Goal: Task Accomplishment & Management: Manage account settings

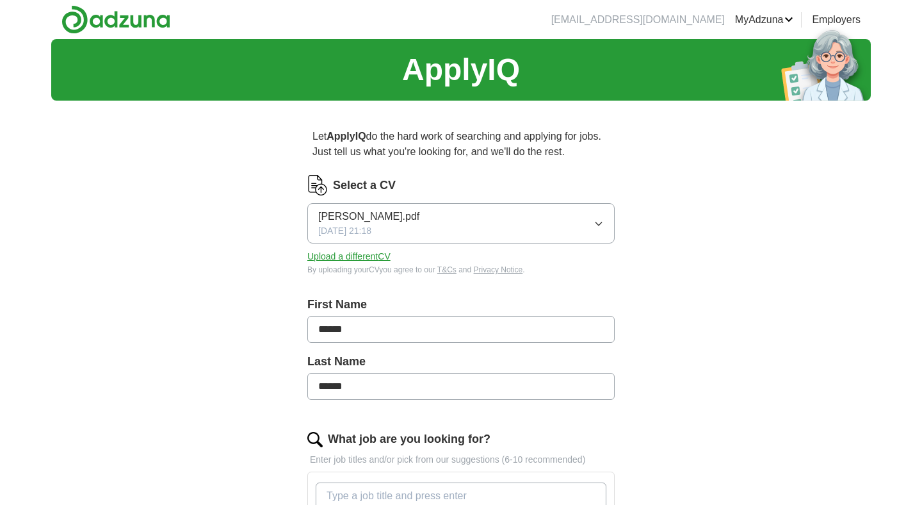
click at [487, 222] on button "[PERSON_NAME].pdf [DATE] 21:18" at bounding box center [460, 223] width 307 height 40
click at [365, 260] on button "Upload a different CV" at bounding box center [348, 256] width 83 height 13
click at [131, 15] on img at bounding box center [115, 19] width 109 height 29
click at [370, 255] on button "Upload a different CV" at bounding box center [348, 256] width 83 height 13
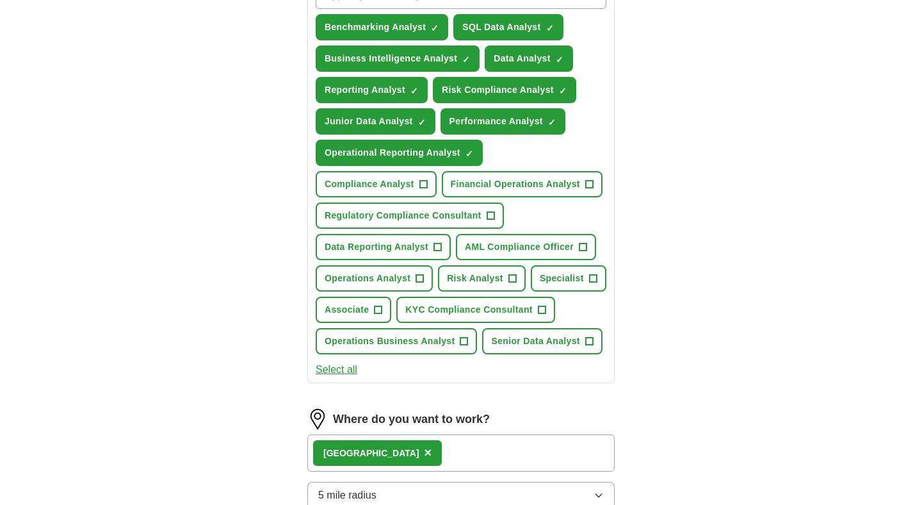
scroll to position [503, 0]
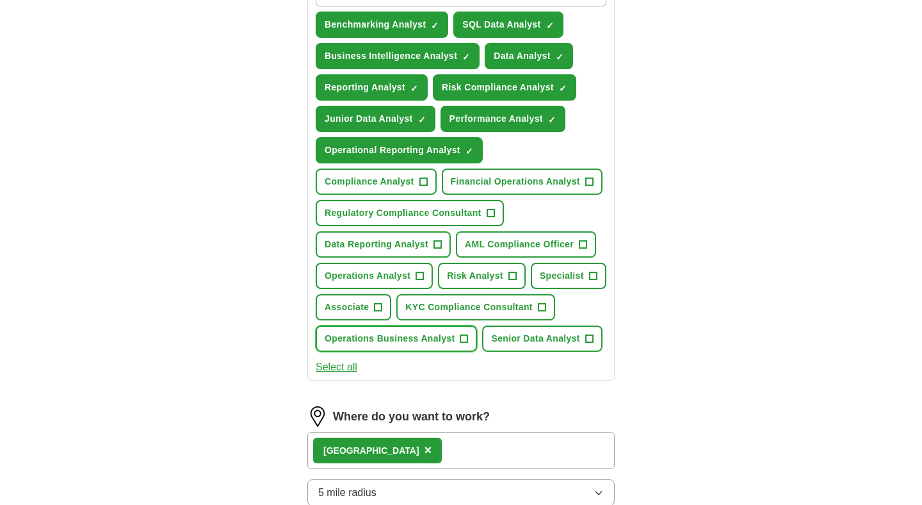
click at [445, 340] on span "Operations Business Analyst" at bounding box center [390, 338] width 130 height 13
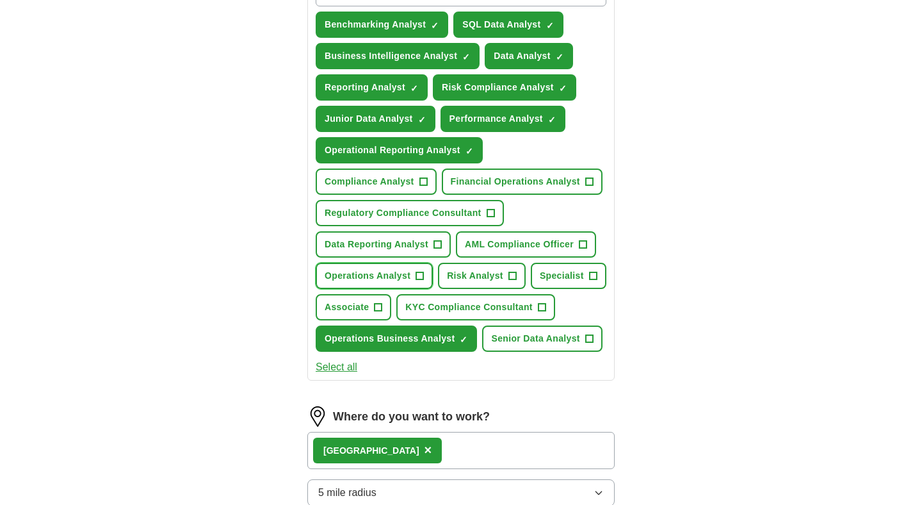
click at [366, 276] on span "Operations Analyst" at bounding box center [368, 275] width 86 height 13
click at [425, 248] on span "Data Reporting Analyst" at bounding box center [377, 244] width 104 height 13
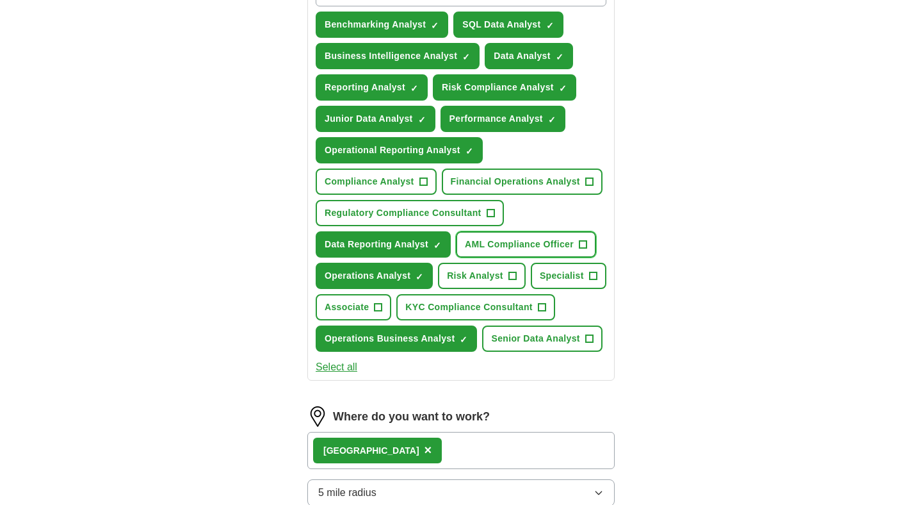
click at [502, 245] on span "AML Compliance Officer" at bounding box center [519, 244] width 109 height 13
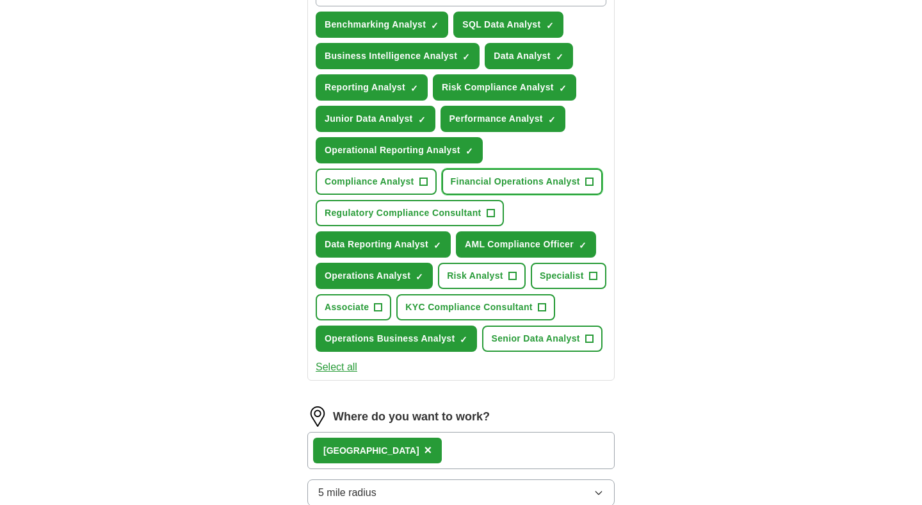
click at [501, 183] on span "Financial Operations Analyst" at bounding box center [515, 181] width 129 height 13
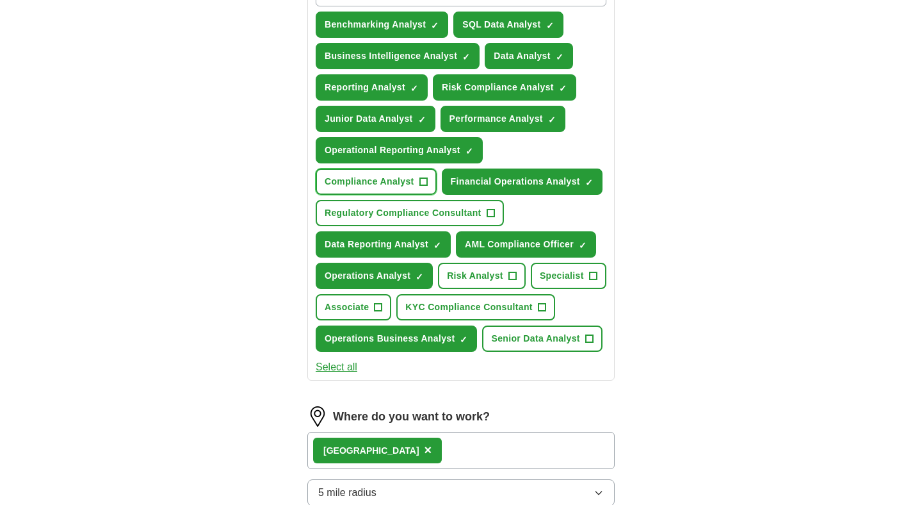
click at [408, 184] on span "Compliance Analyst" at bounding box center [370, 181] width 90 height 13
click at [438, 217] on span "Regulatory Compliance Consultant" at bounding box center [403, 212] width 157 height 13
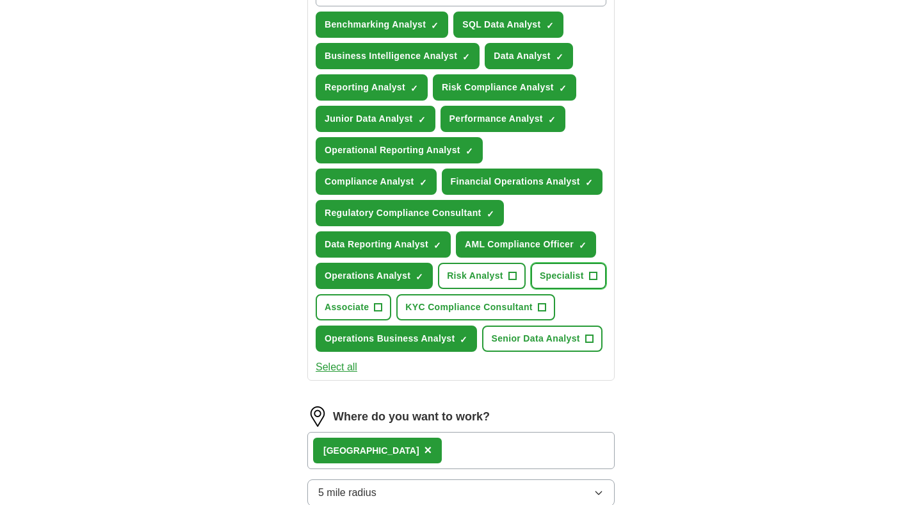
click at [546, 272] on span "Specialist" at bounding box center [562, 275] width 44 height 13
click at [541, 328] on button "Senior Data Analyst +" at bounding box center [542, 338] width 120 height 26
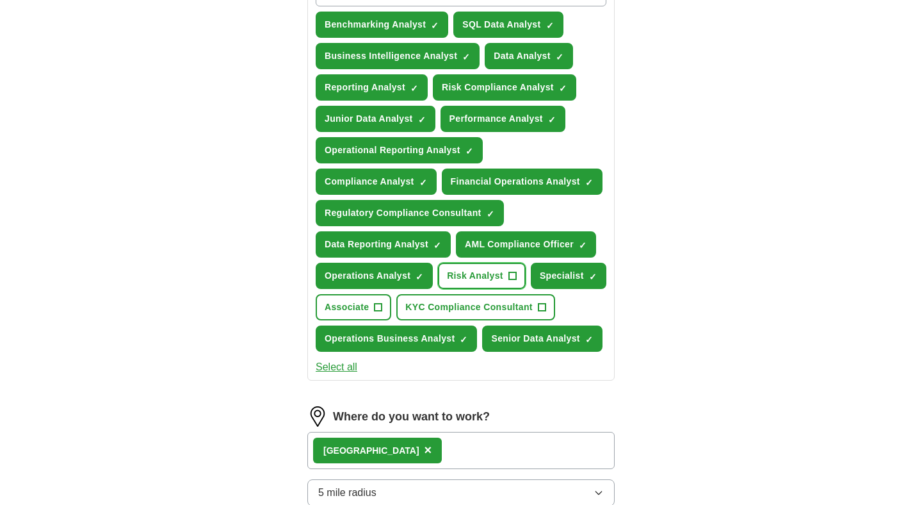
click at [508, 275] on span "+" at bounding box center [512, 276] width 8 height 10
click at [489, 307] on span "KYC Compliance Consultant" at bounding box center [468, 306] width 127 height 13
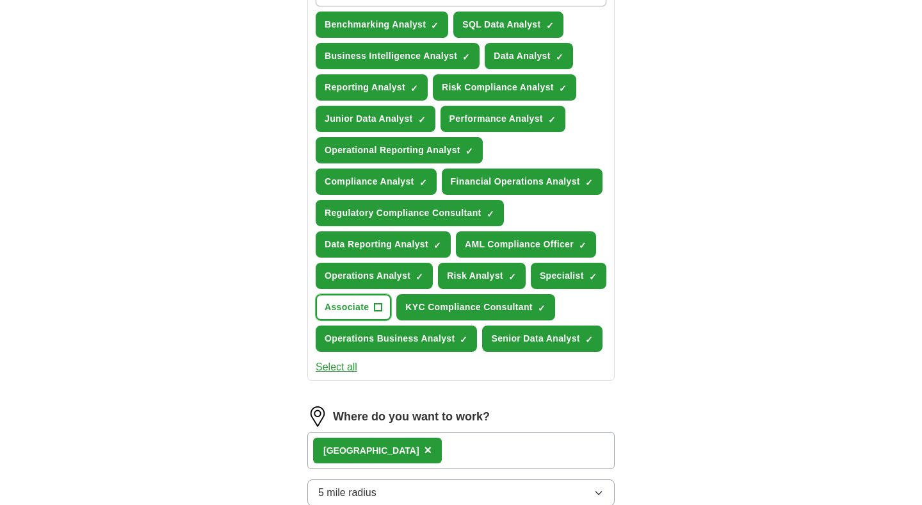
click at [344, 302] on span "Associate" at bounding box center [347, 306] width 44 height 13
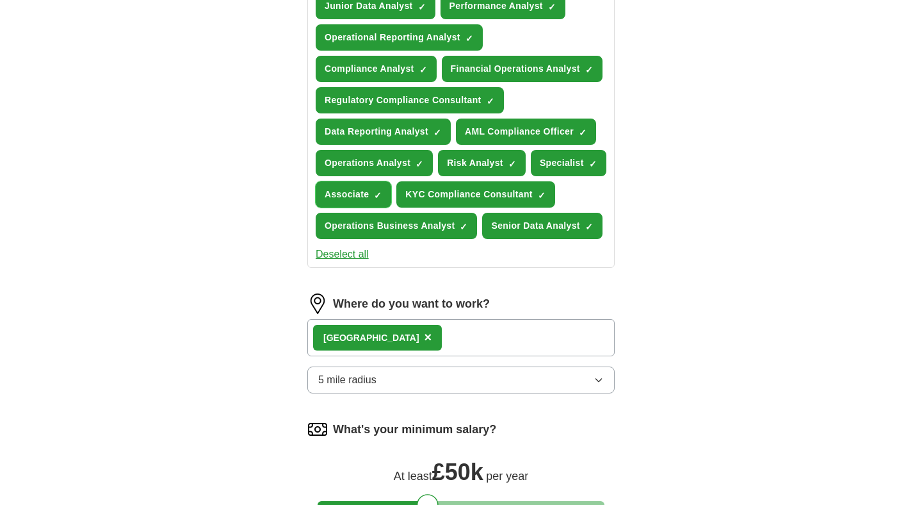
scroll to position [700, 0]
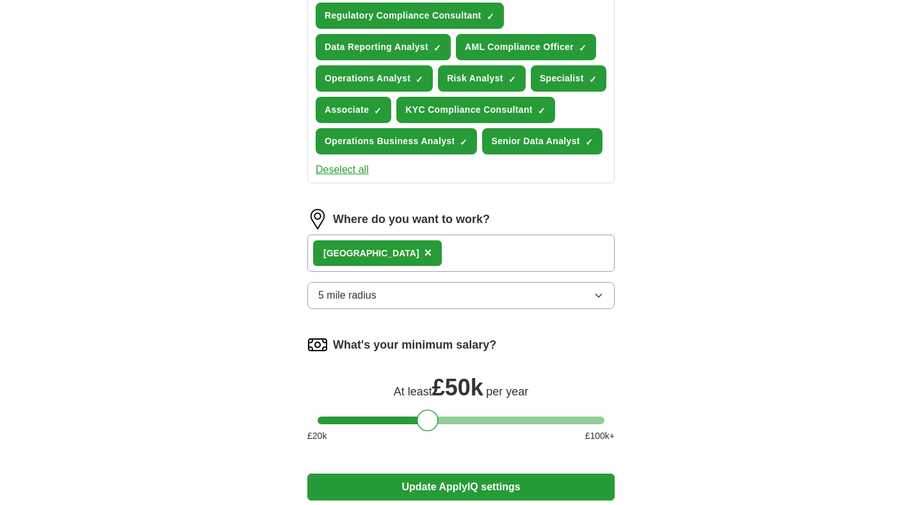
click at [355, 307] on button "5 mile radius" at bounding box center [460, 295] width 307 height 27
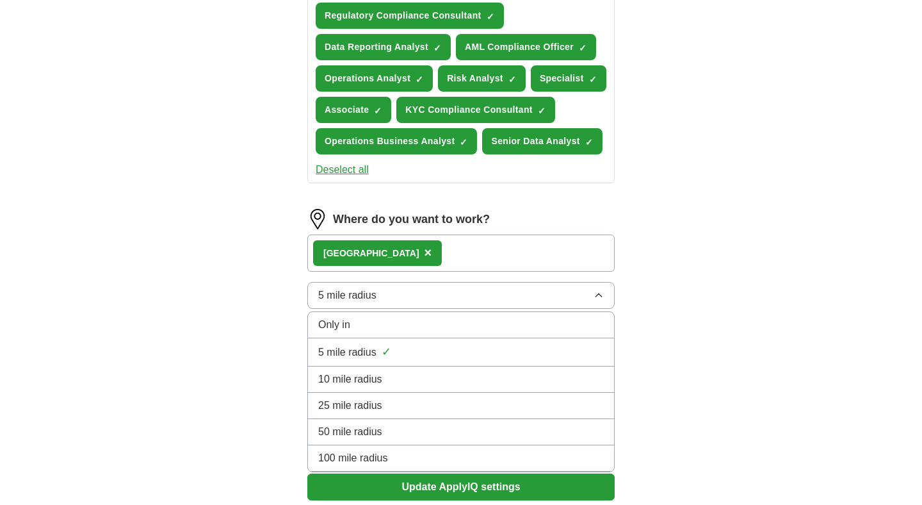
click at [357, 362] on li "5 mile radius ✓" at bounding box center [461, 352] width 306 height 28
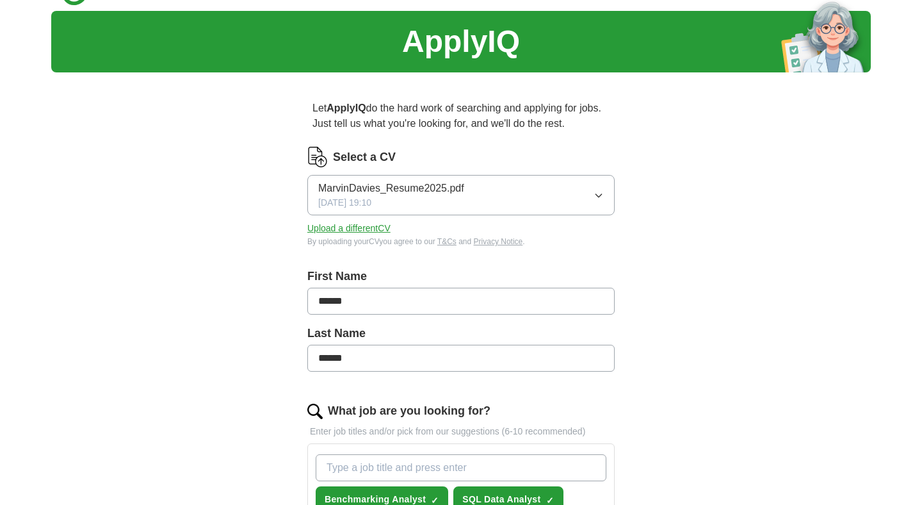
scroll to position [0, 0]
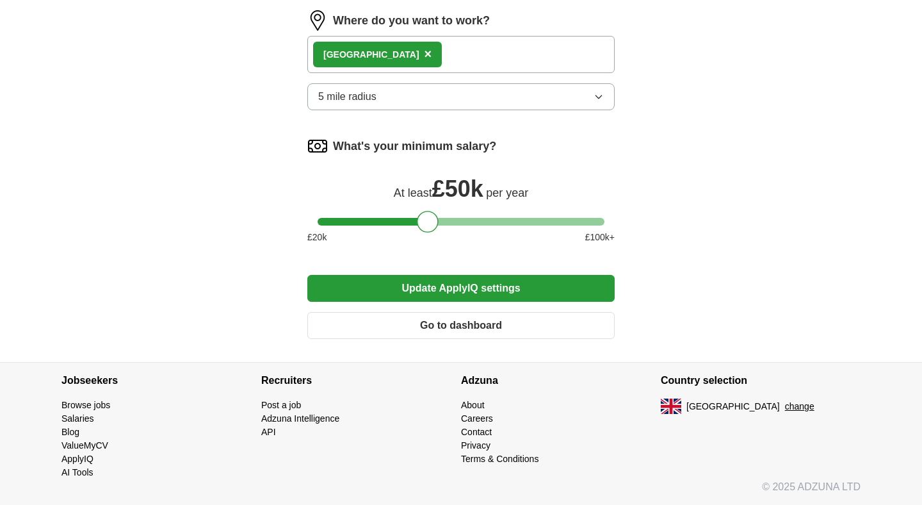
click at [431, 295] on button "Update ApplyIQ settings" at bounding box center [460, 288] width 307 height 27
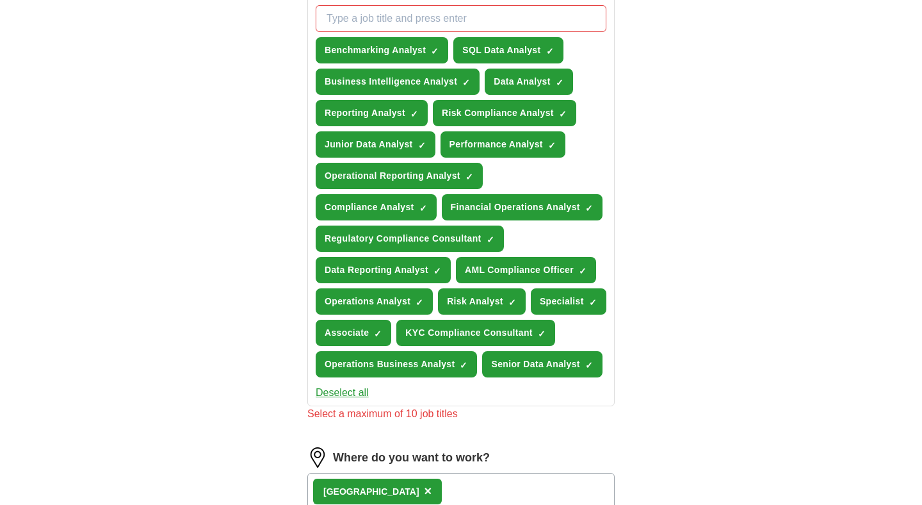
scroll to position [451, 0]
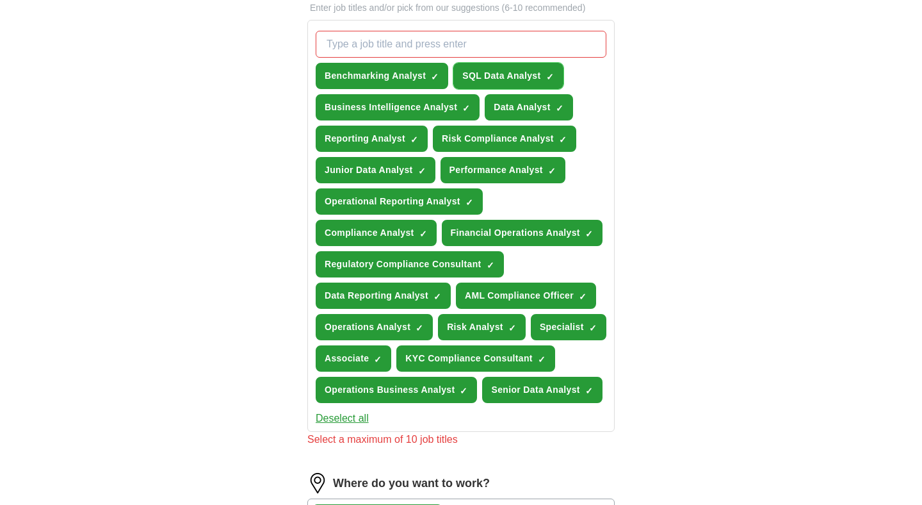
click at [464, 64] on button "SQL Data Analyst ✓ ×" at bounding box center [508, 76] width 110 height 26
click at [476, 298] on span "AML Compliance Officer" at bounding box center [519, 295] width 109 height 13
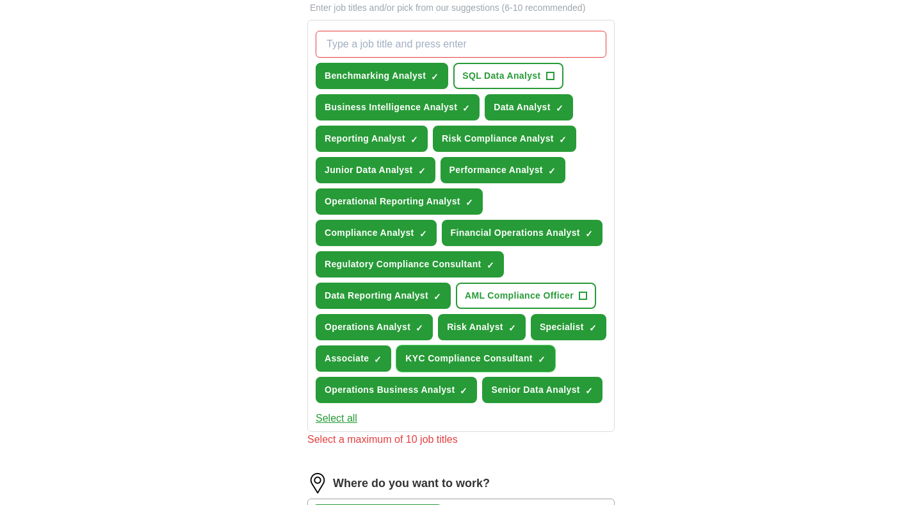
click at [476, 356] on span "KYC Compliance Consultant" at bounding box center [468, 358] width 127 height 13
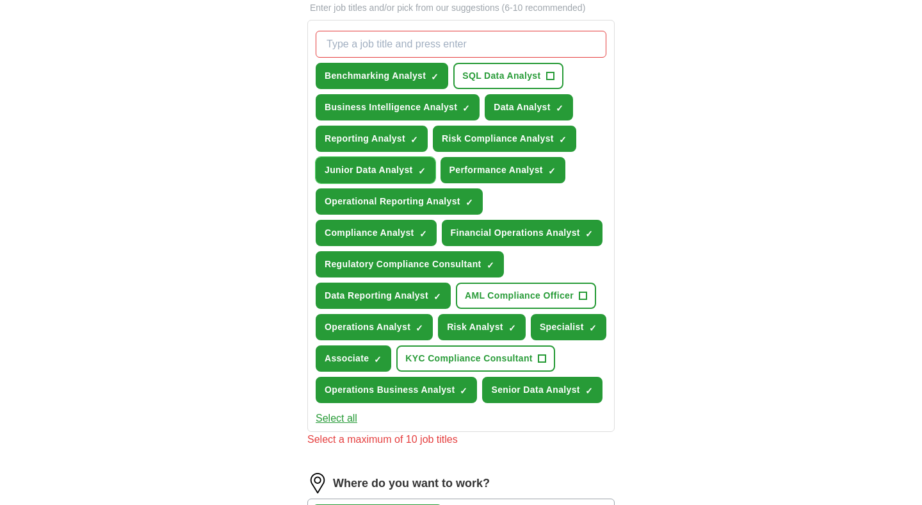
click at [404, 166] on span "Junior Data Analyst" at bounding box center [369, 169] width 88 height 13
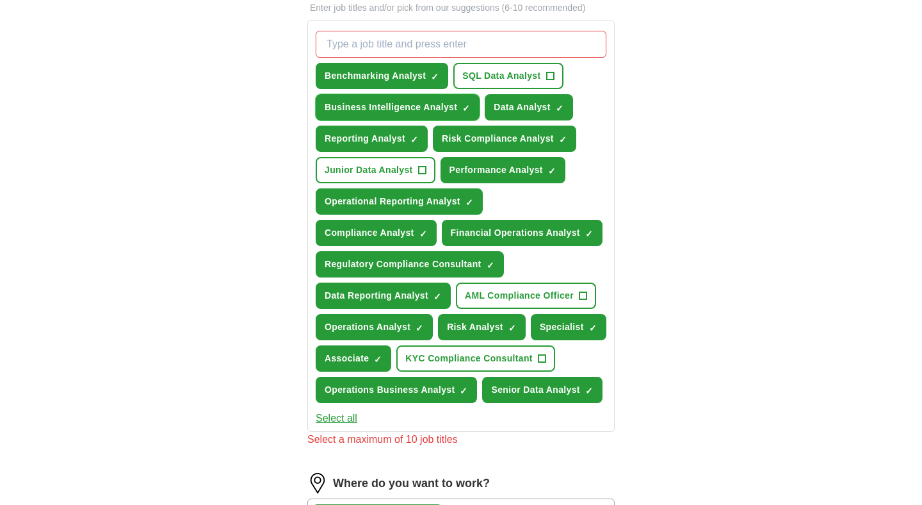
click at [417, 106] on span "Business Intelligence Analyst" at bounding box center [391, 107] width 133 height 13
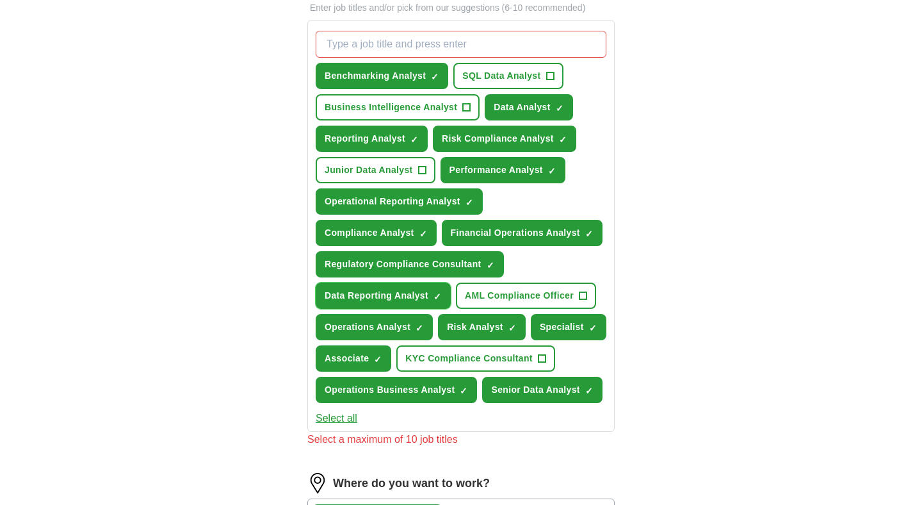
click at [393, 299] on span "Data Reporting Analyst" at bounding box center [377, 295] width 104 height 13
click at [352, 355] on span "Associate" at bounding box center [347, 358] width 44 height 13
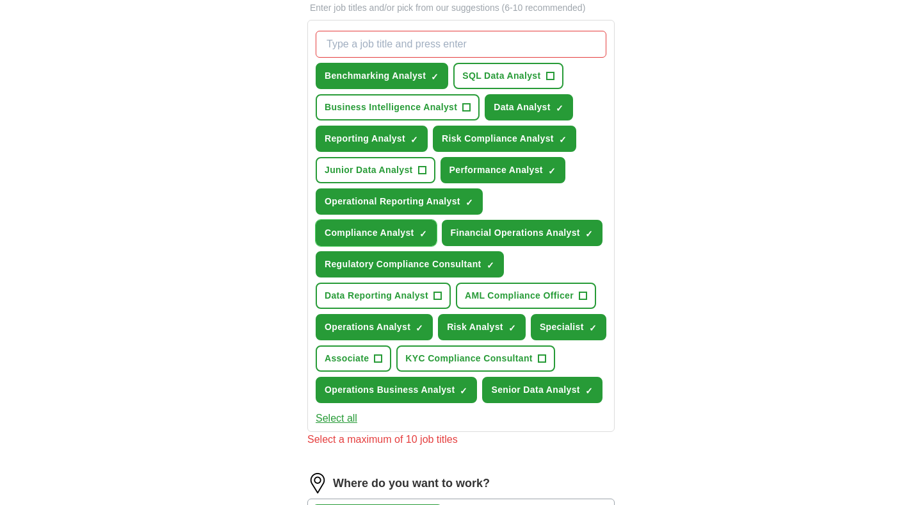
click at [404, 231] on span "Compliance Analyst" at bounding box center [370, 232] width 90 height 13
click at [469, 133] on span "Risk Compliance Analyst" at bounding box center [498, 138] width 112 height 13
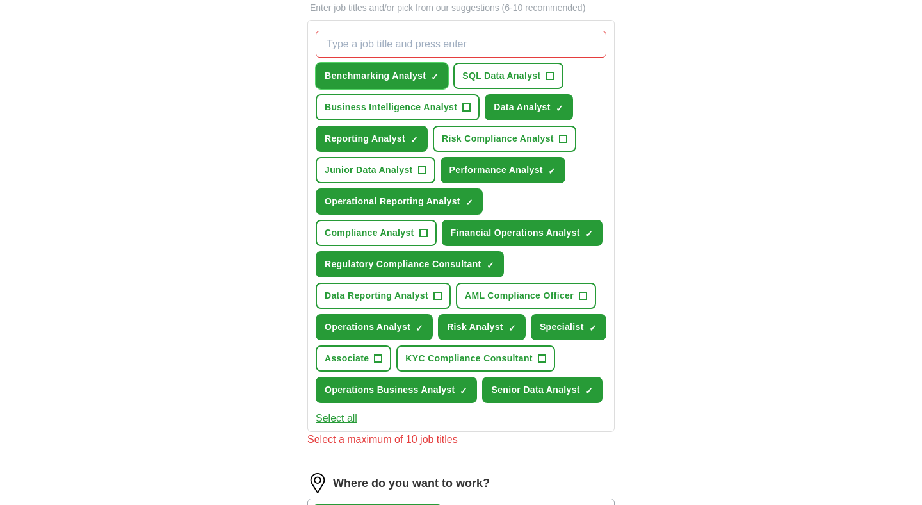
click at [407, 75] on span "Benchmarking Analyst" at bounding box center [375, 75] width 101 height 13
click at [555, 332] on span "Specialist" at bounding box center [562, 326] width 44 height 13
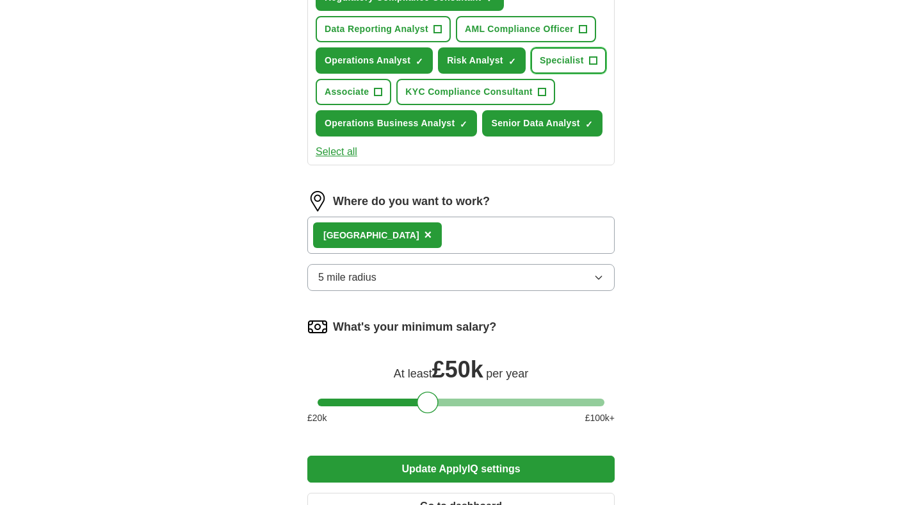
scroll to position [799, 0]
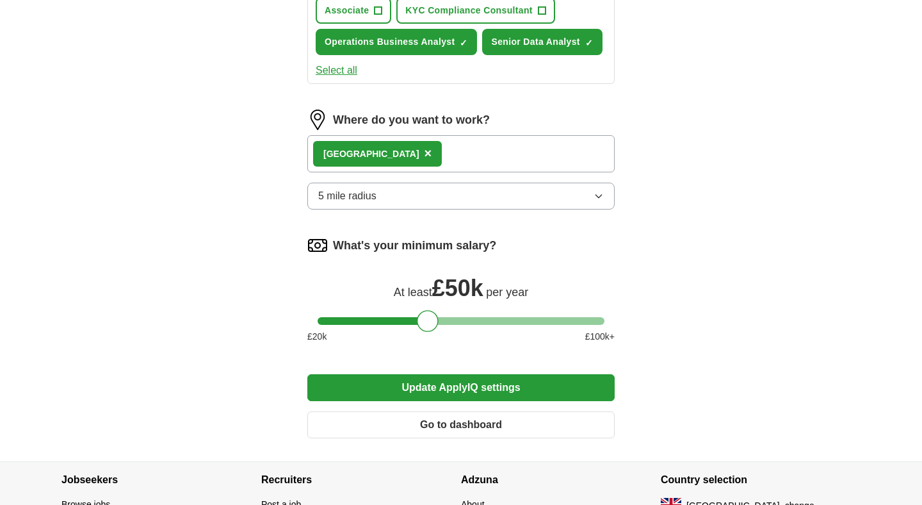
click at [407, 386] on button "Update ApplyIQ settings" at bounding box center [460, 387] width 307 height 27
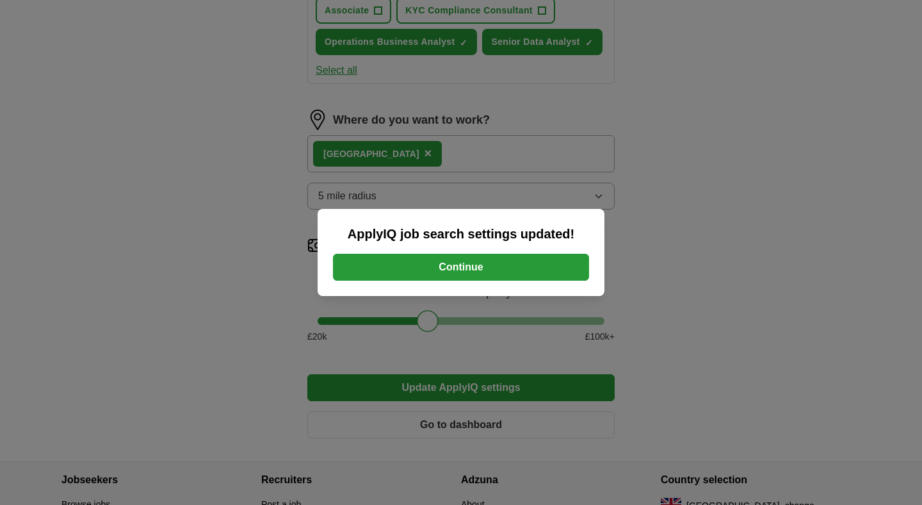
click at [440, 271] on button "Continue" at bounding box center [461, 267] width 256 height 27
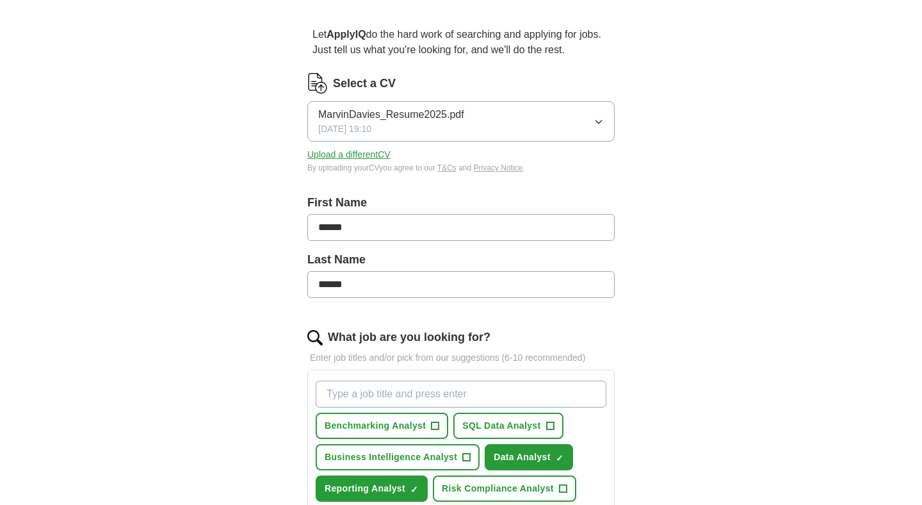
scroll to position [0, 0]
